Goal: Communication & Community: Answer question/provide support

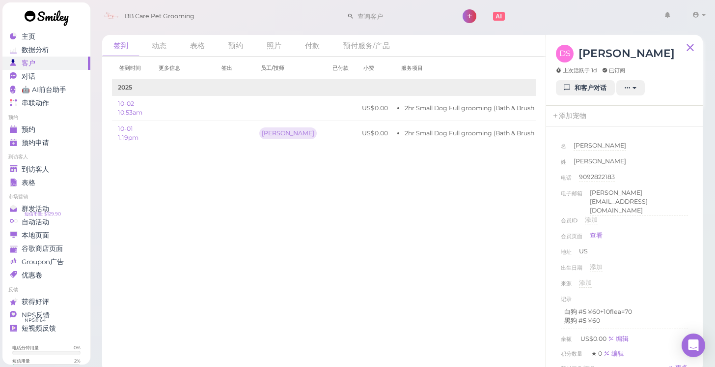
scroll to position [255, 0]
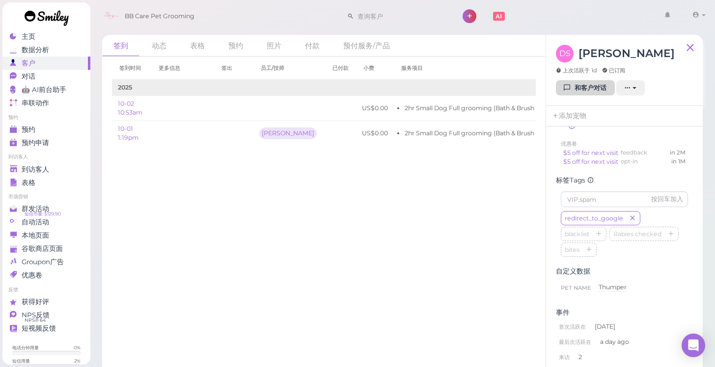
click at [595, 86] on link "和客户对话" at bounding box center [585, 88] width 59 height 16
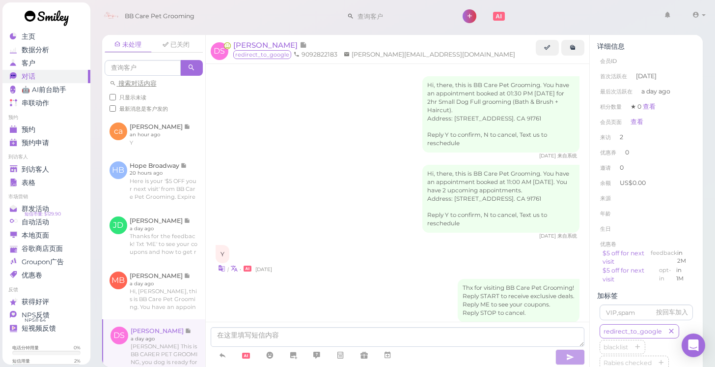
scroll to position [414, 0]
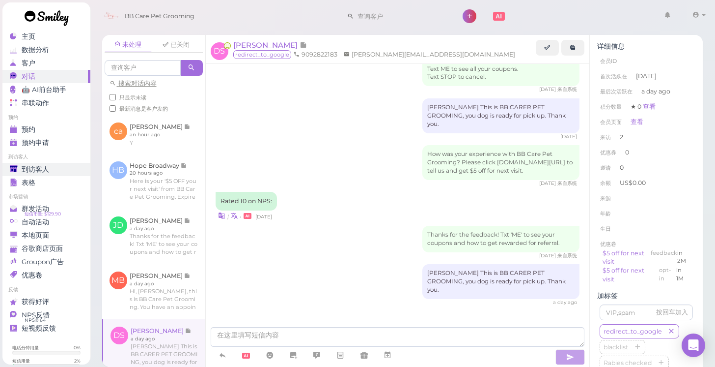
click at [37, 170] on span "到访客人" at bounding box center [36, 169] width 28 height 8
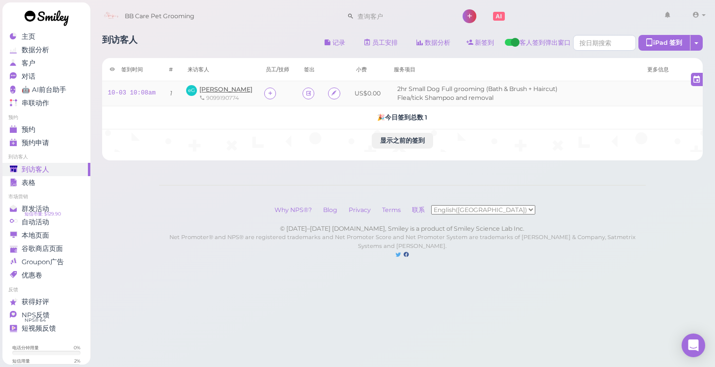
click at [213, 90] on span "[PERSON_NAME]" at bounding box center [225, 88] width 53 height 7
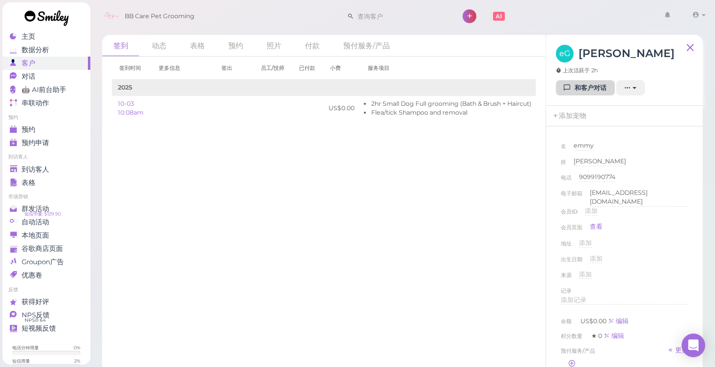
click at [583, 91] on link "和客户对话" at bounding box center [585, 88] width 59 height 16
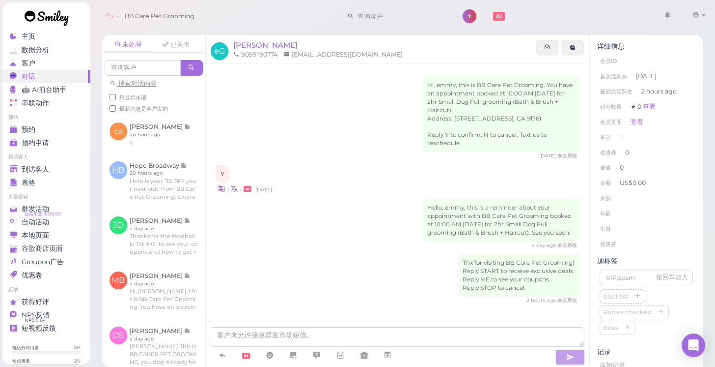
scroll to position [19, 0]
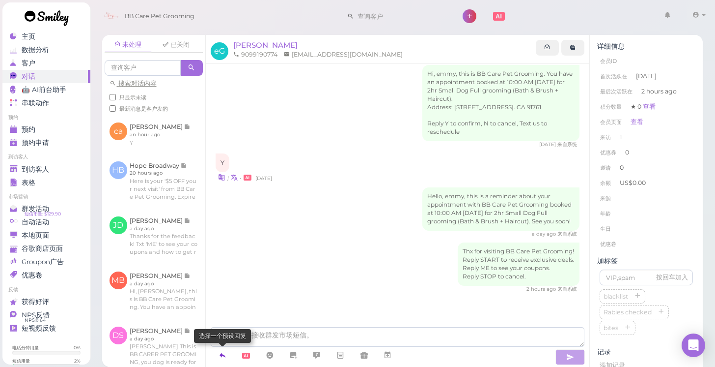
click at [222, 356] on icon at bounding box center [223, 355] width 8 height 10
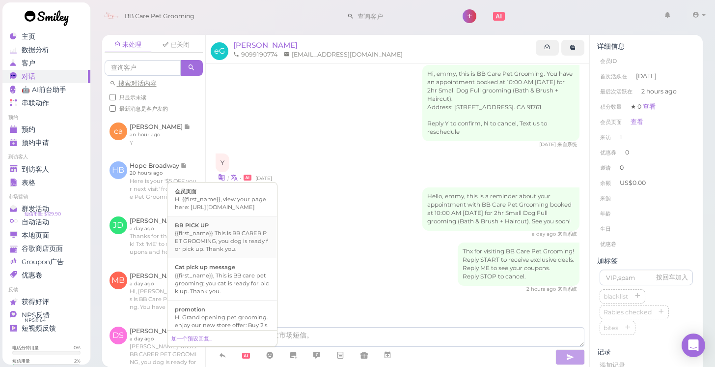
click at [220, 239] on div "{{first_name}} This is BB CARER PET GROOMING, you dog is ready for pick up. Tha…" at bounding box center [222, 241] width 95 height 24
type textarea "{{first_name}} This is BB CARER PET GROOMING, you dog is ready for pick up. Tha…"
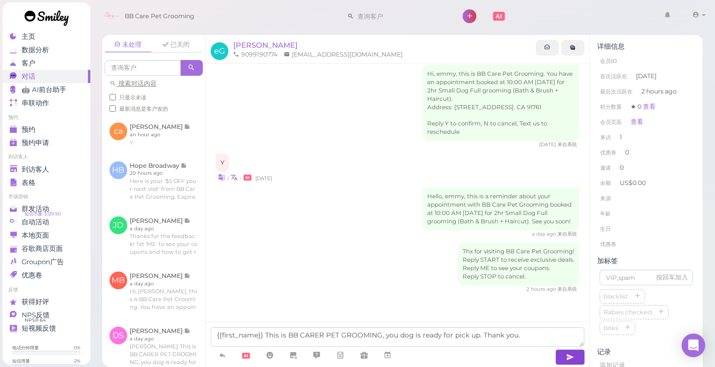
click at [570, 352] on icon "button" at bounding box center [570, 357] width 8 height 10
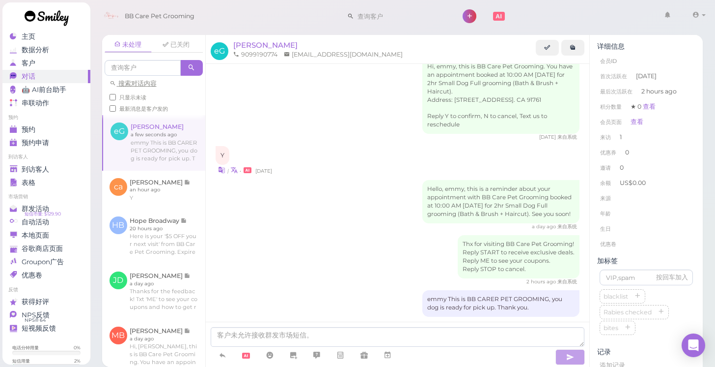
scroll to position [49, 0]
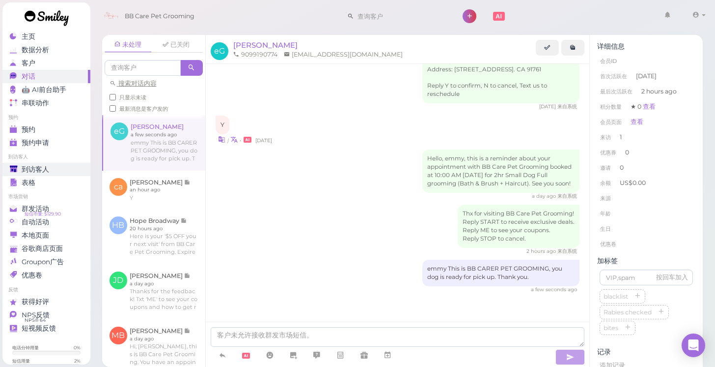
click at [47, 167] on span "到访客人" at bounding box center [36, 169] width 28 height 8
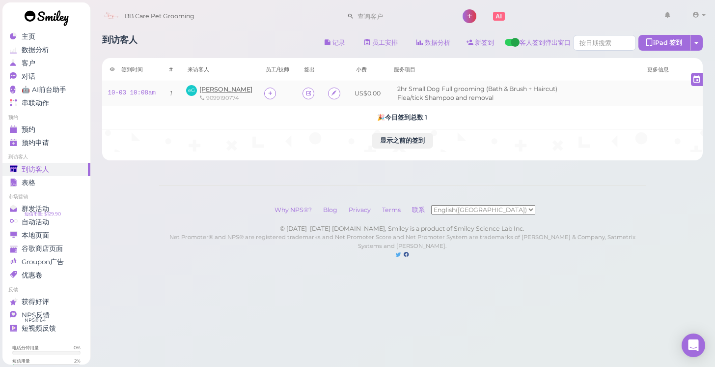
click at [208, 87] on span "[PERSON_NAME]" at bounding box center [225, 88] width 53 height 7
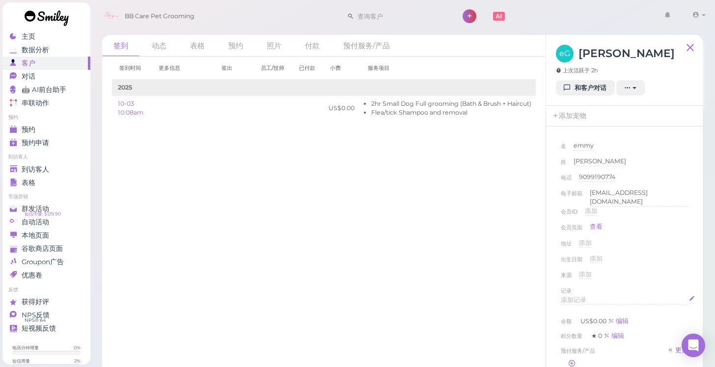
click at [601, 295] on div "添加记录" at bounding box center [624, 299] width 127 height 9
click at [640, 270] on div "来源 添加" at bounding box center [624, 278] width 127 height 16
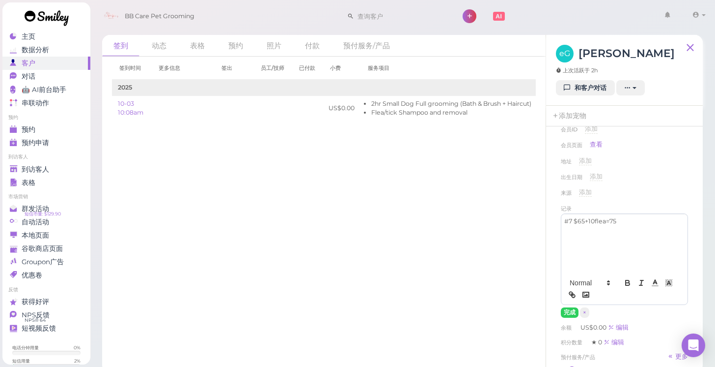
scroll to position [84, 0]
click at [566, 309] on button "完成" at bounding box center [570, 311] width 18 height 10
